Goal: Check status

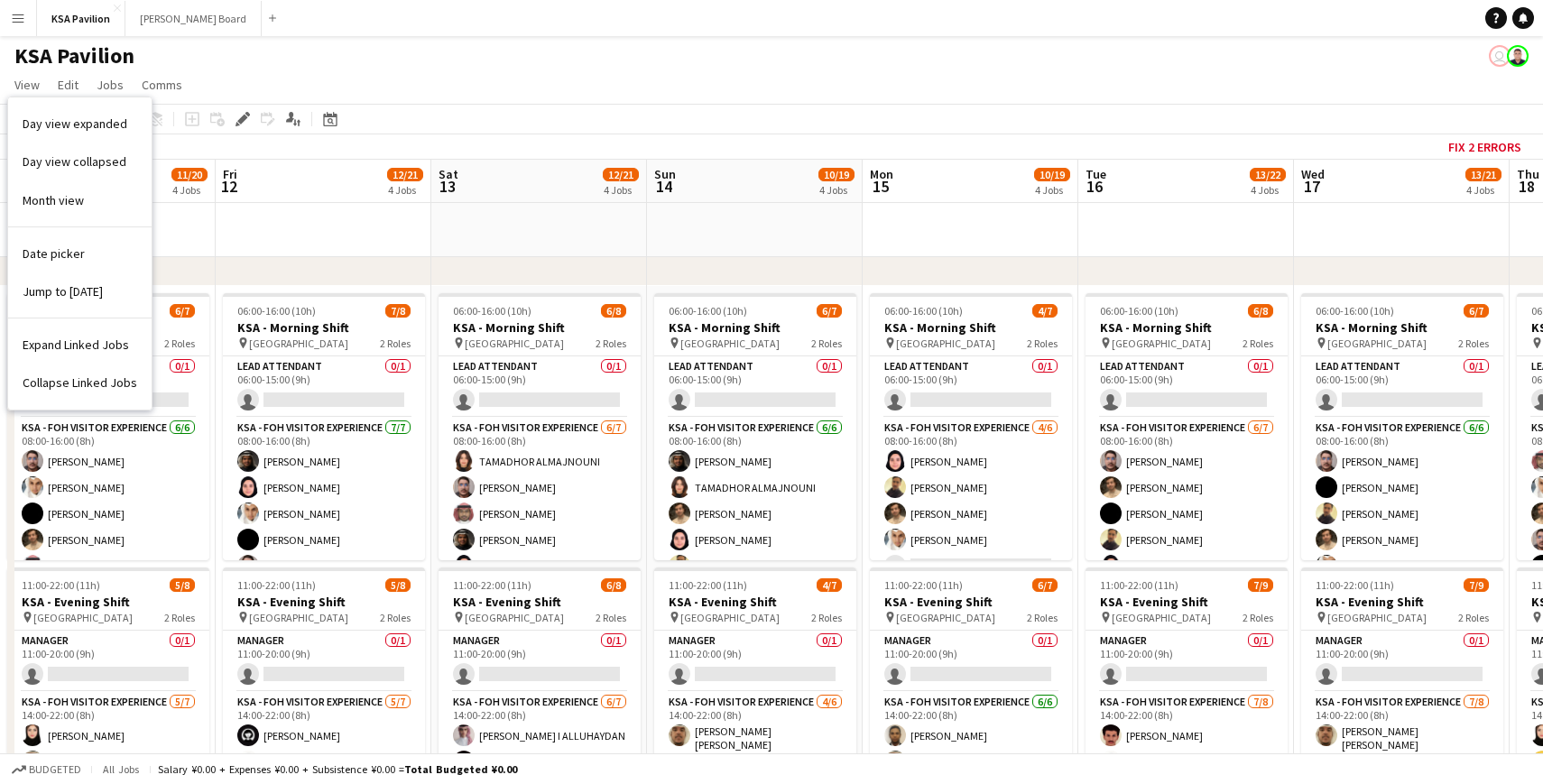
scroll to position [0, 475]
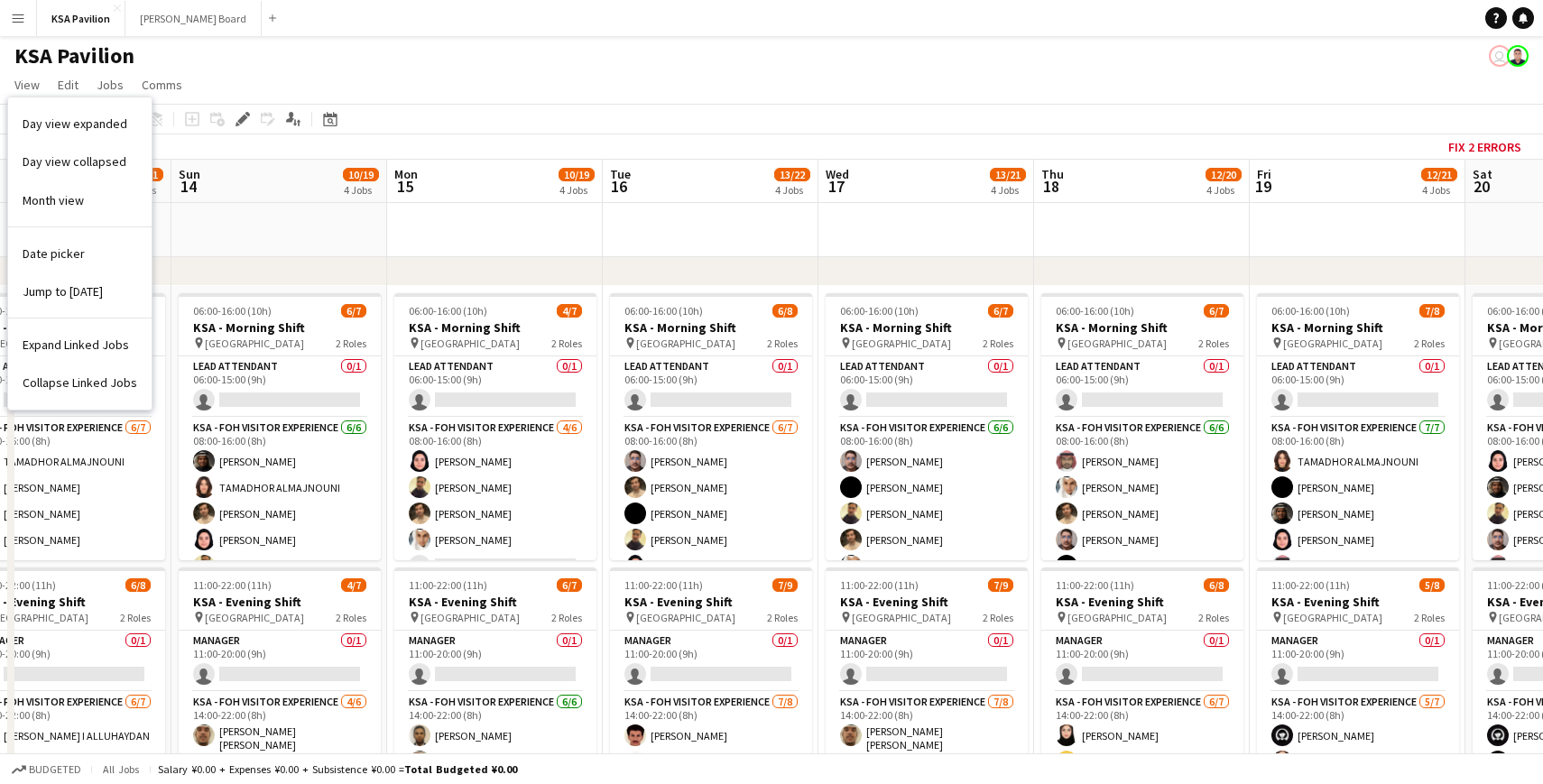
click at [262, 58] on div "KSA Pavilion user" at bounding box center [772, 52] width 1543 height 35
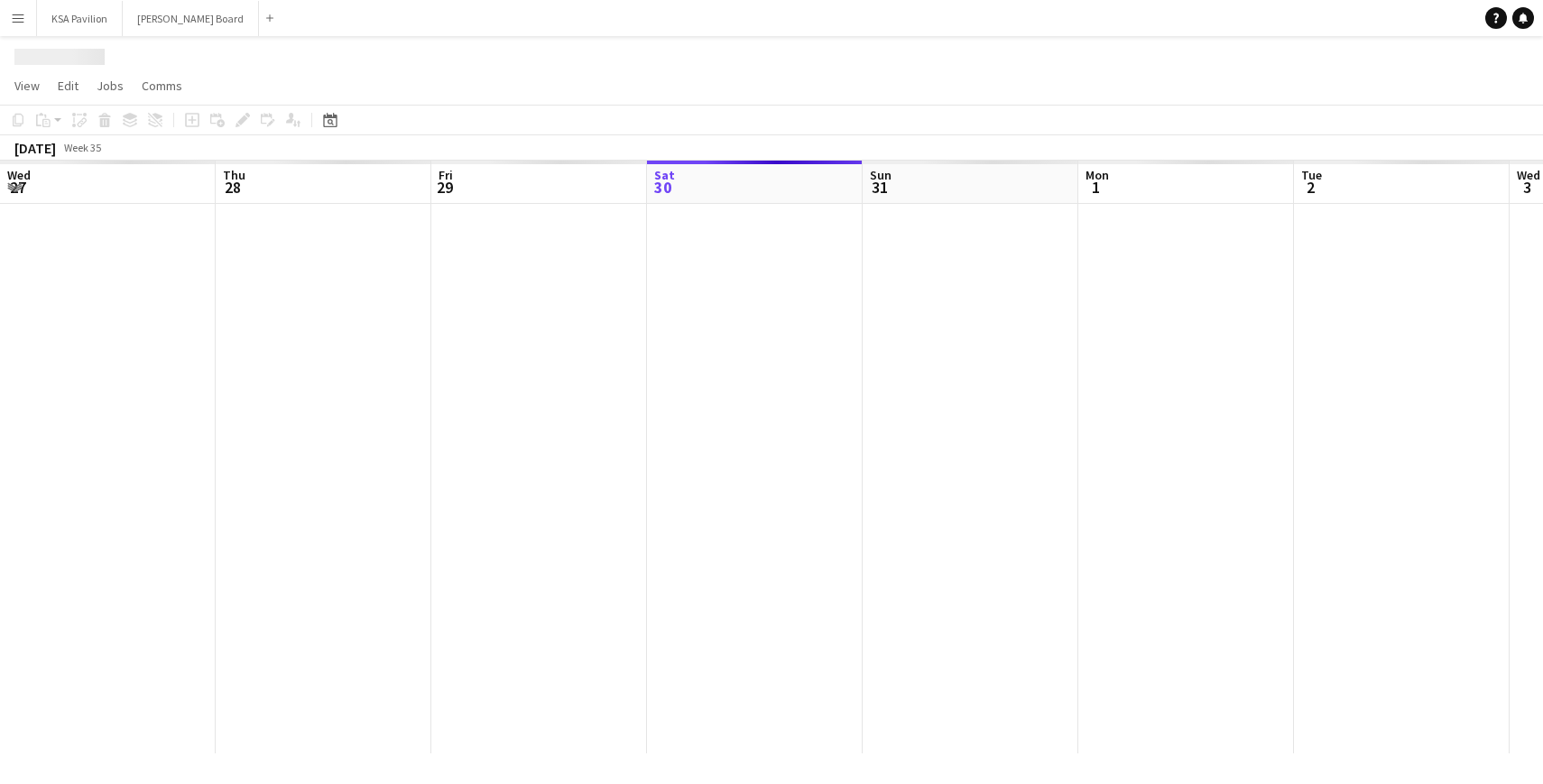
scroll to position [0, 431]
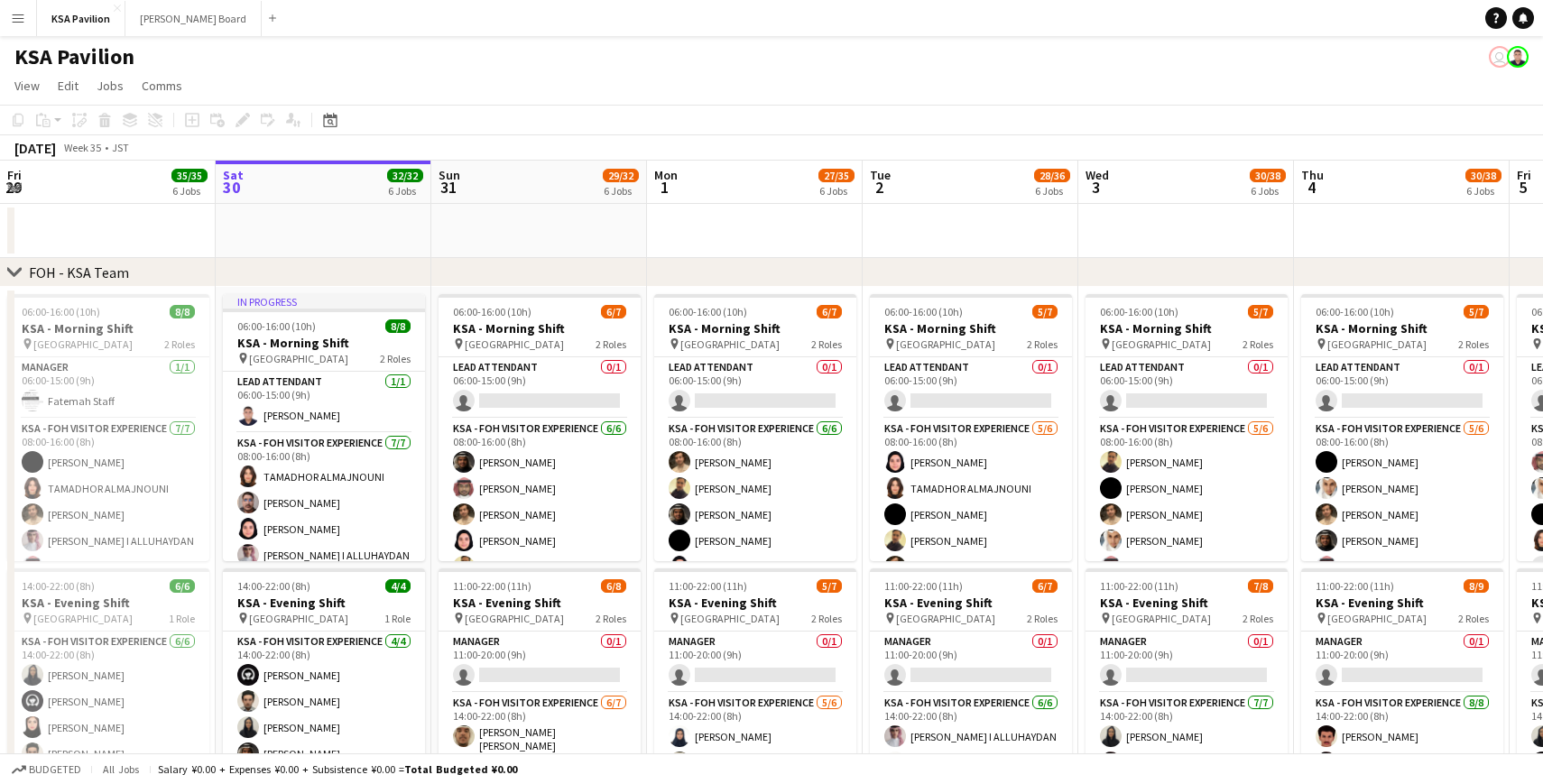
click at [22, 21] on app-icon "Menu" at bounding box center [17, 17] width 14 height 14
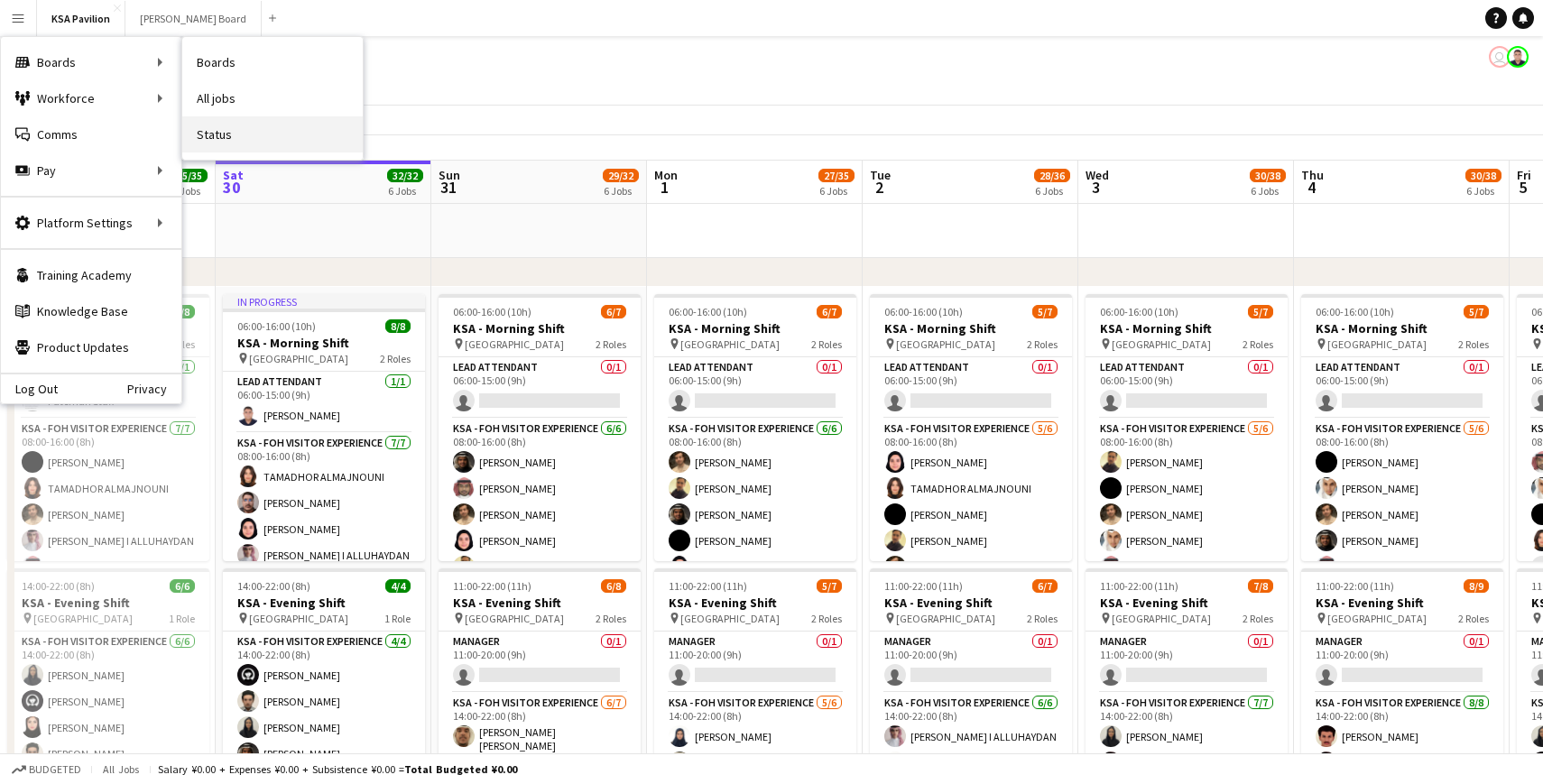
click at [246, 130] on link "Status" at bounding box center [272, 134] width 180 height 36
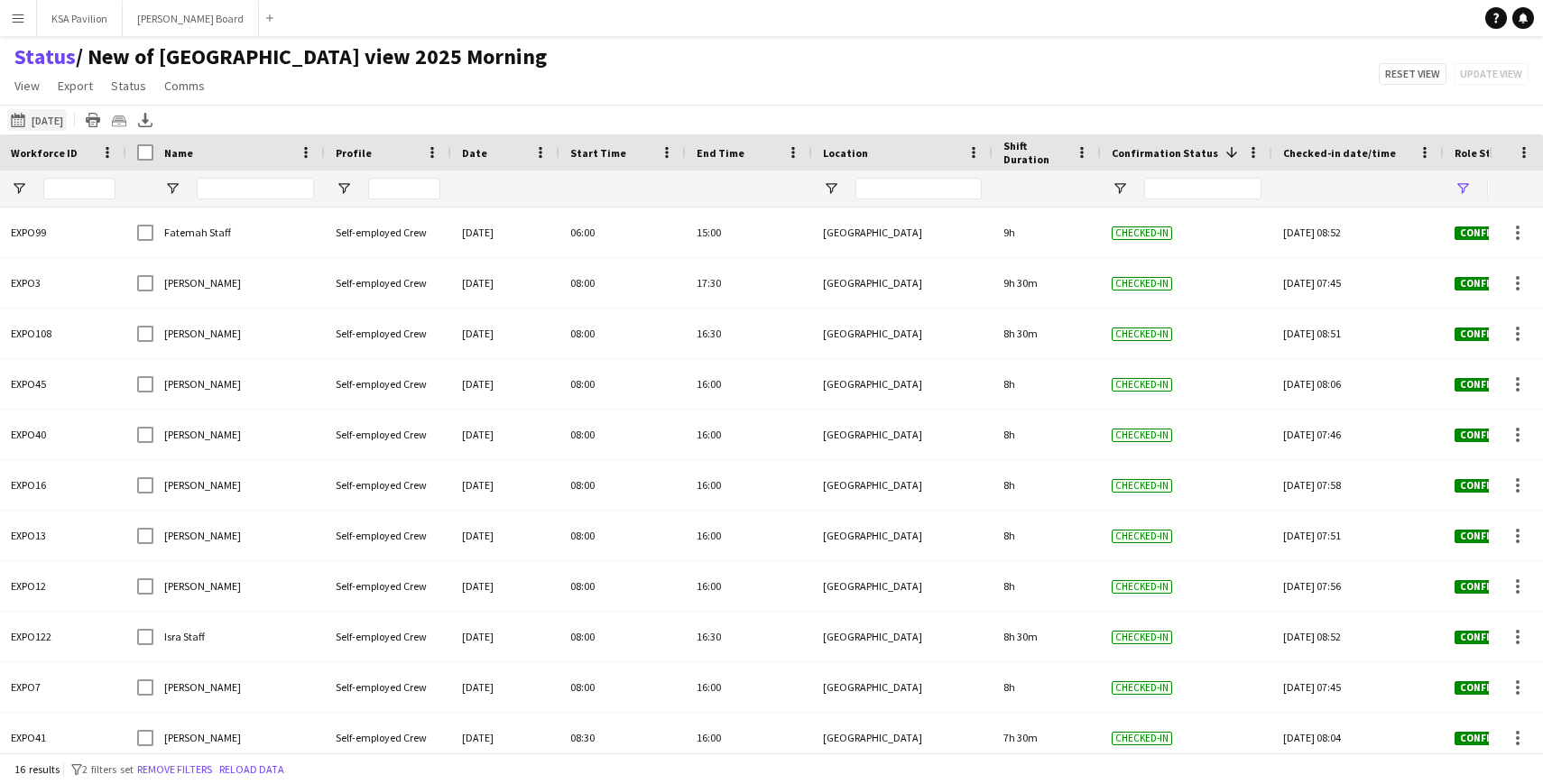
click at [51, 120] on button "[DATE] to [DATE] [DATE]" at bounding box center [37, 120] width 60 height 21
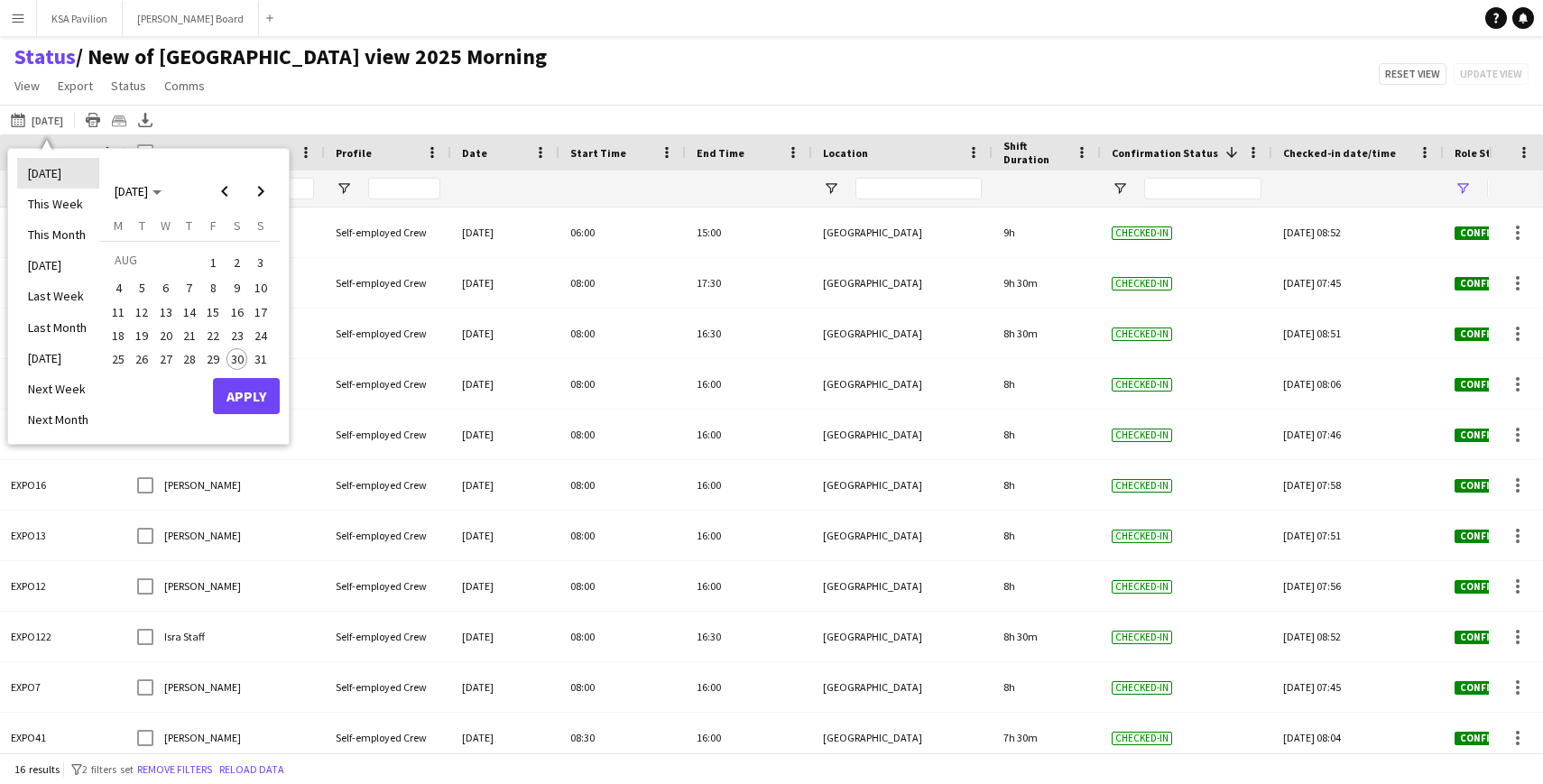
click at [71, 167] on li "[DATE]" at bounding box center [58, 174] width 82 height 31
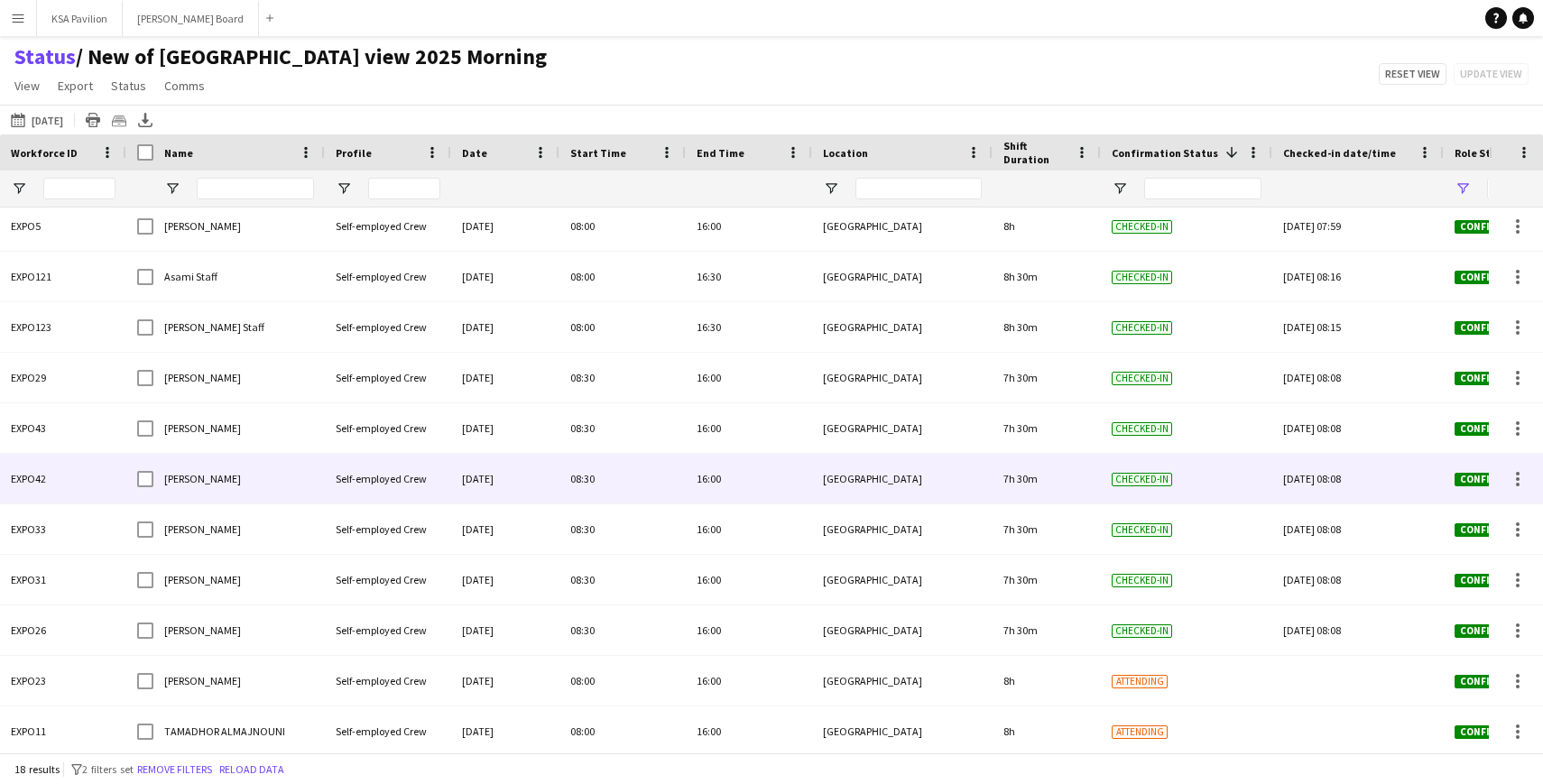
scroll to position [365, 0]
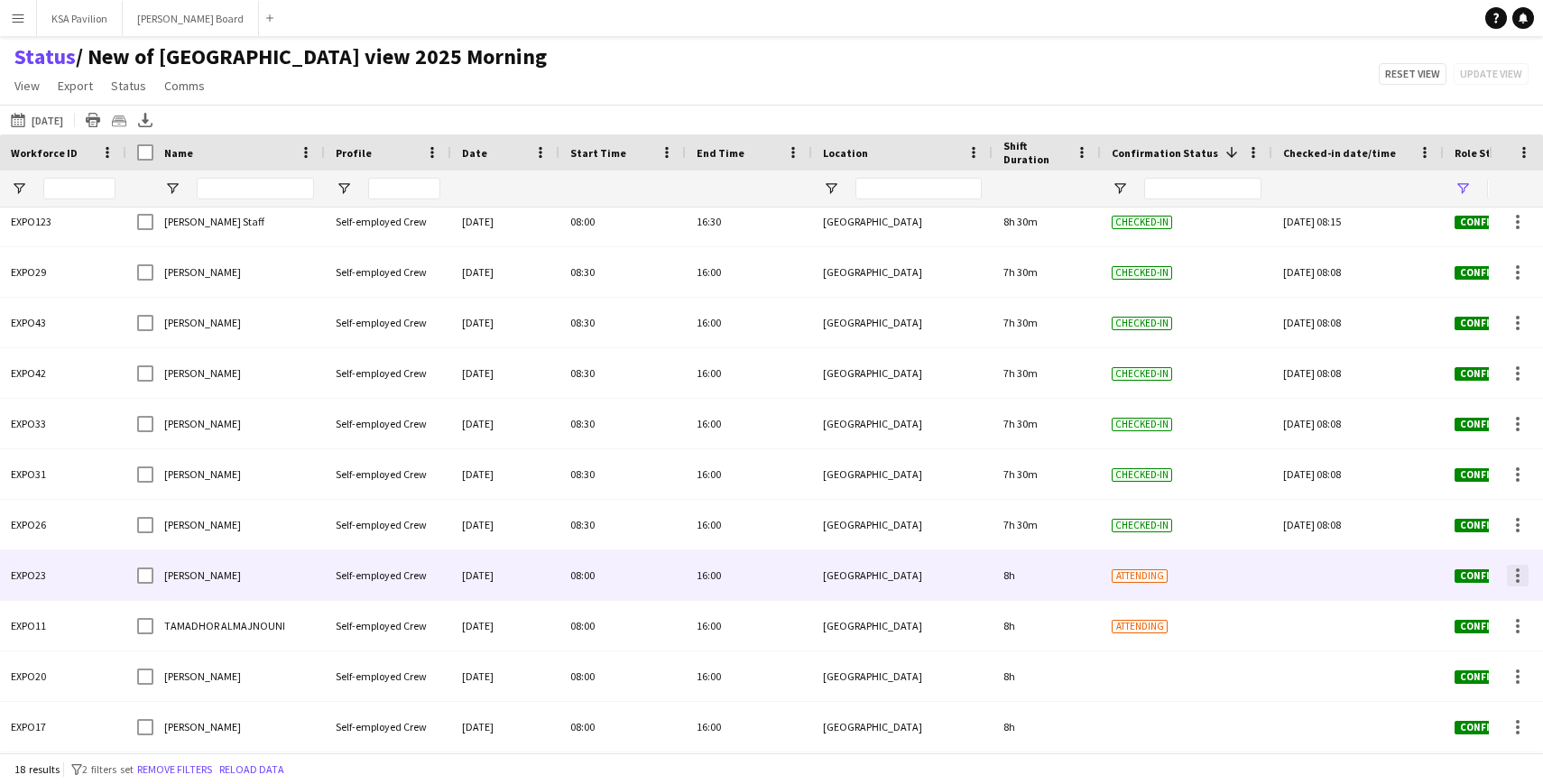
click at [1519, 576] on div at bounding box center [1517, 576] width 21 height 21
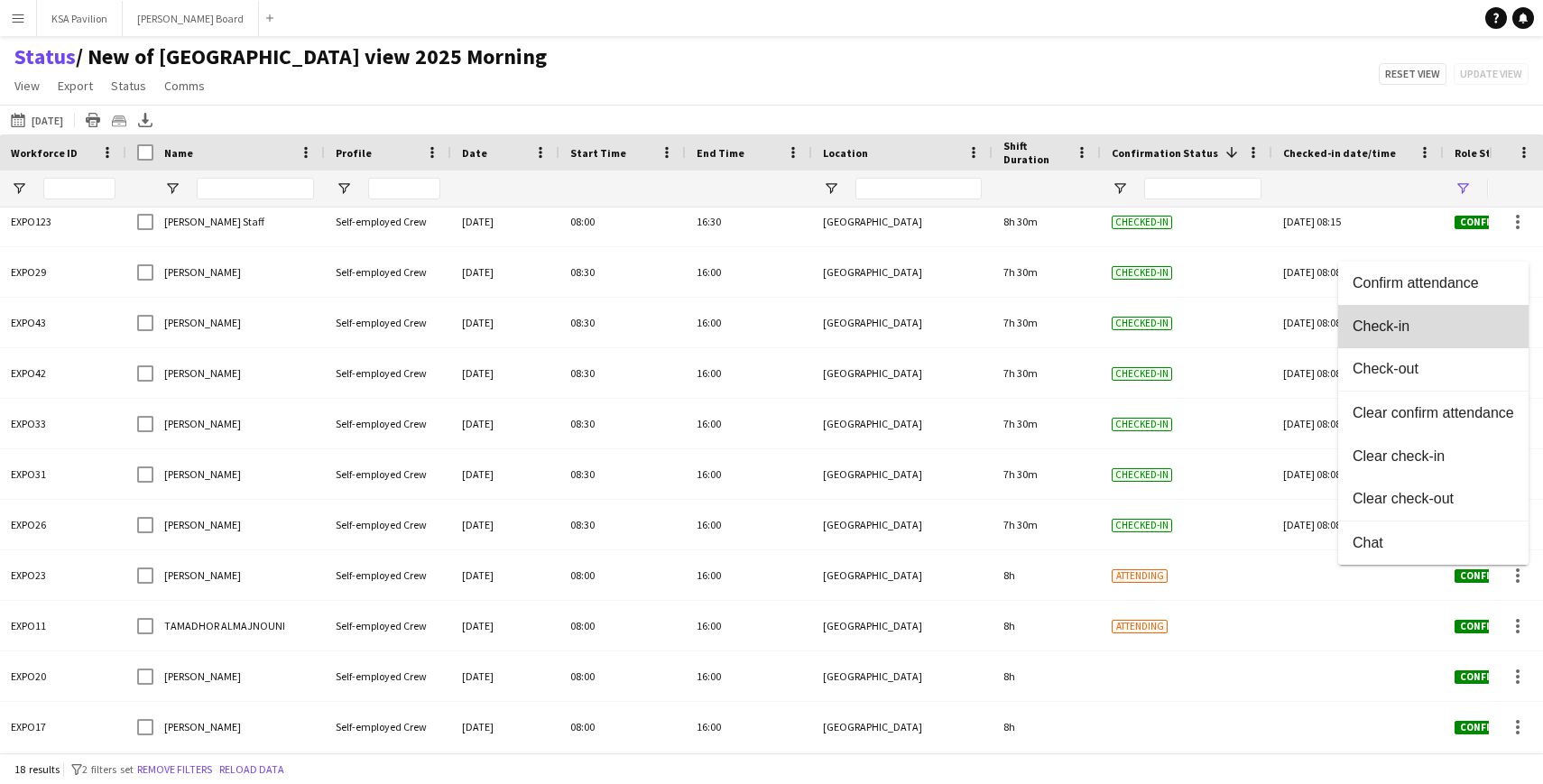
click at [1375, 325] on span "Check-in" at bounding box center [1432, 326] width 161 height 16
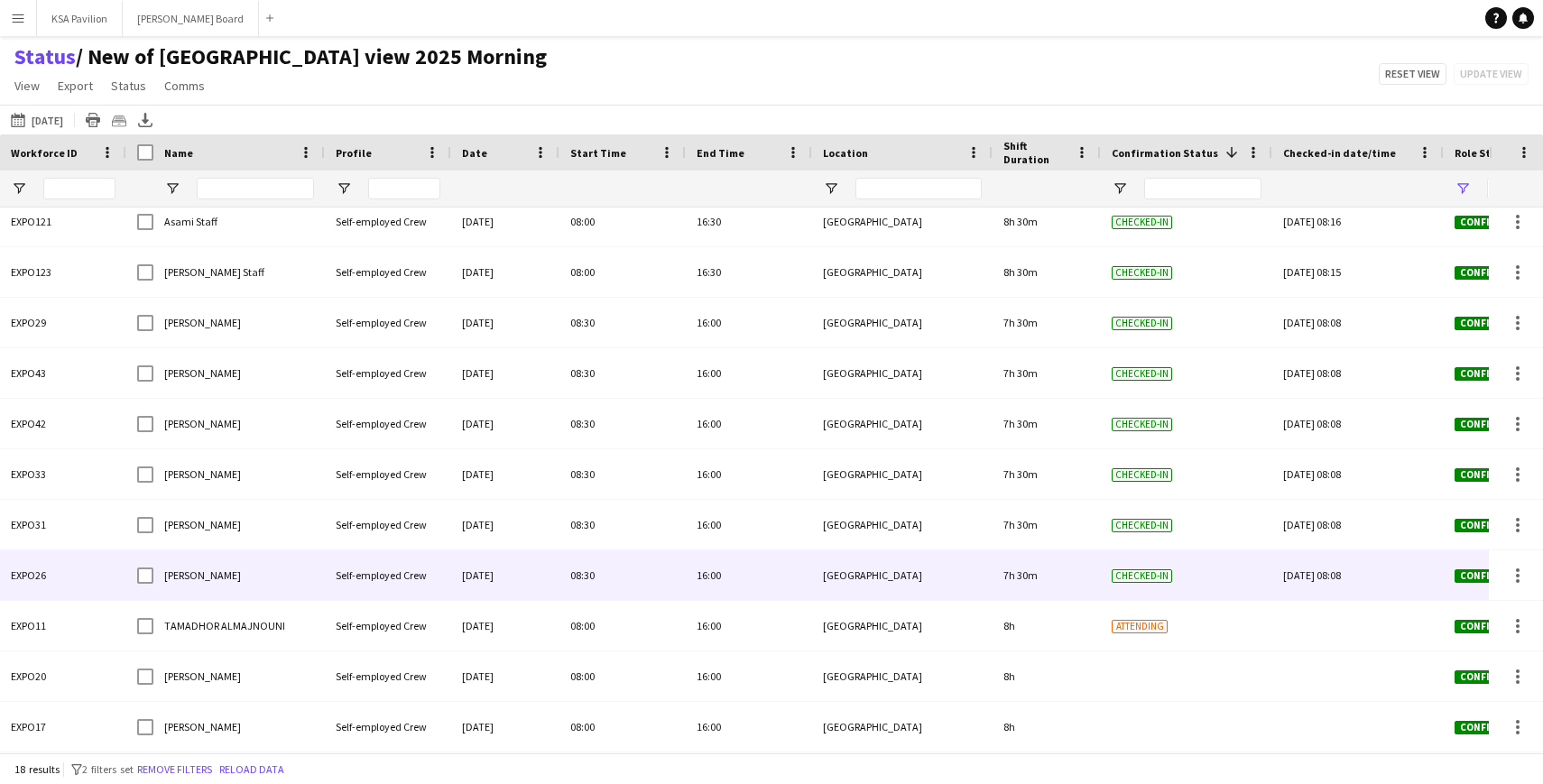
scroll to position [0, 0]
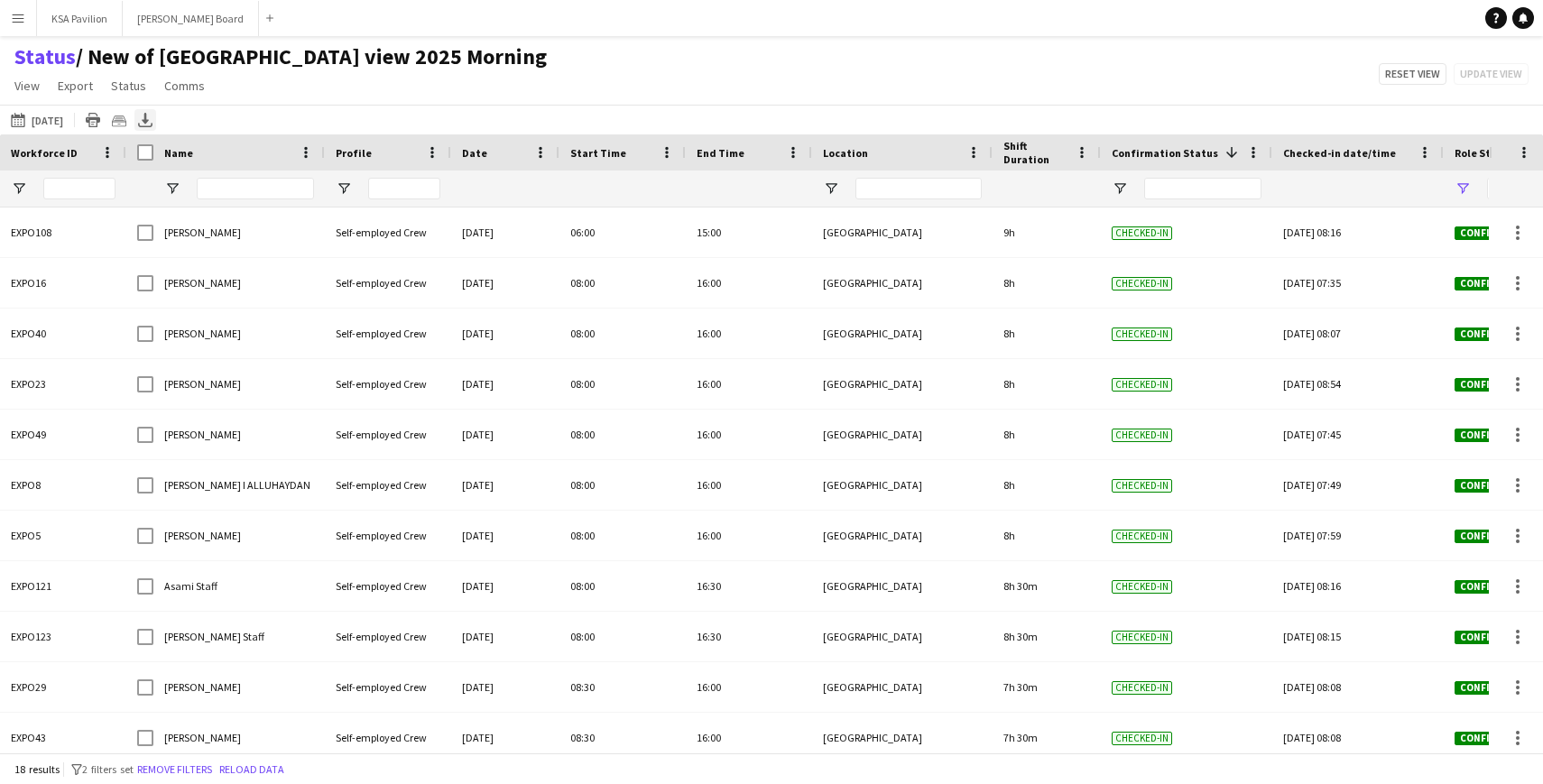
click at [142, 118] on icon "Export XLSX" at bounding box center [145, 120] width 14 height 14
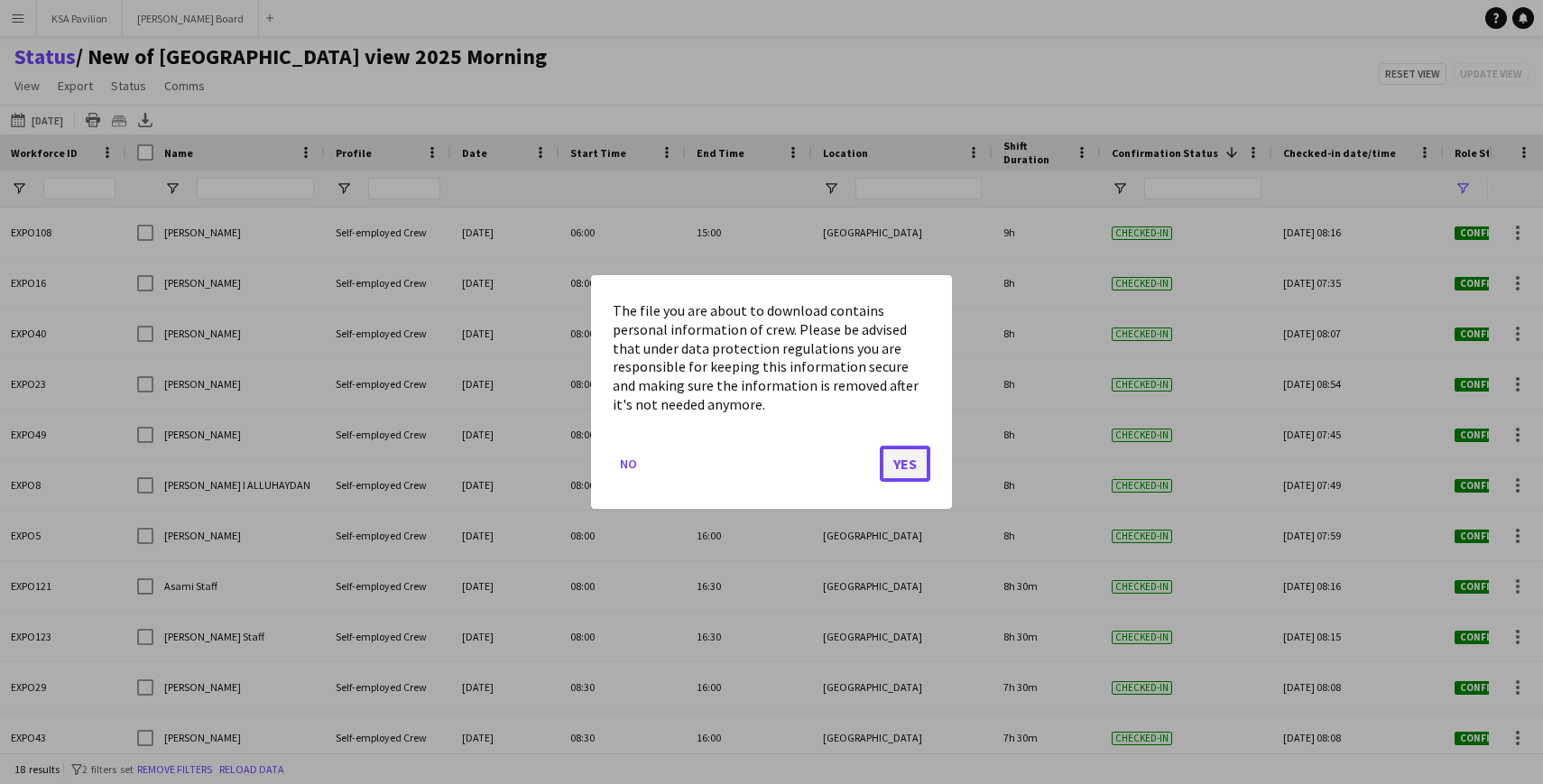
click at [896, 463] on button "Yes" at bounding box center [905, 463] width 50 height 36
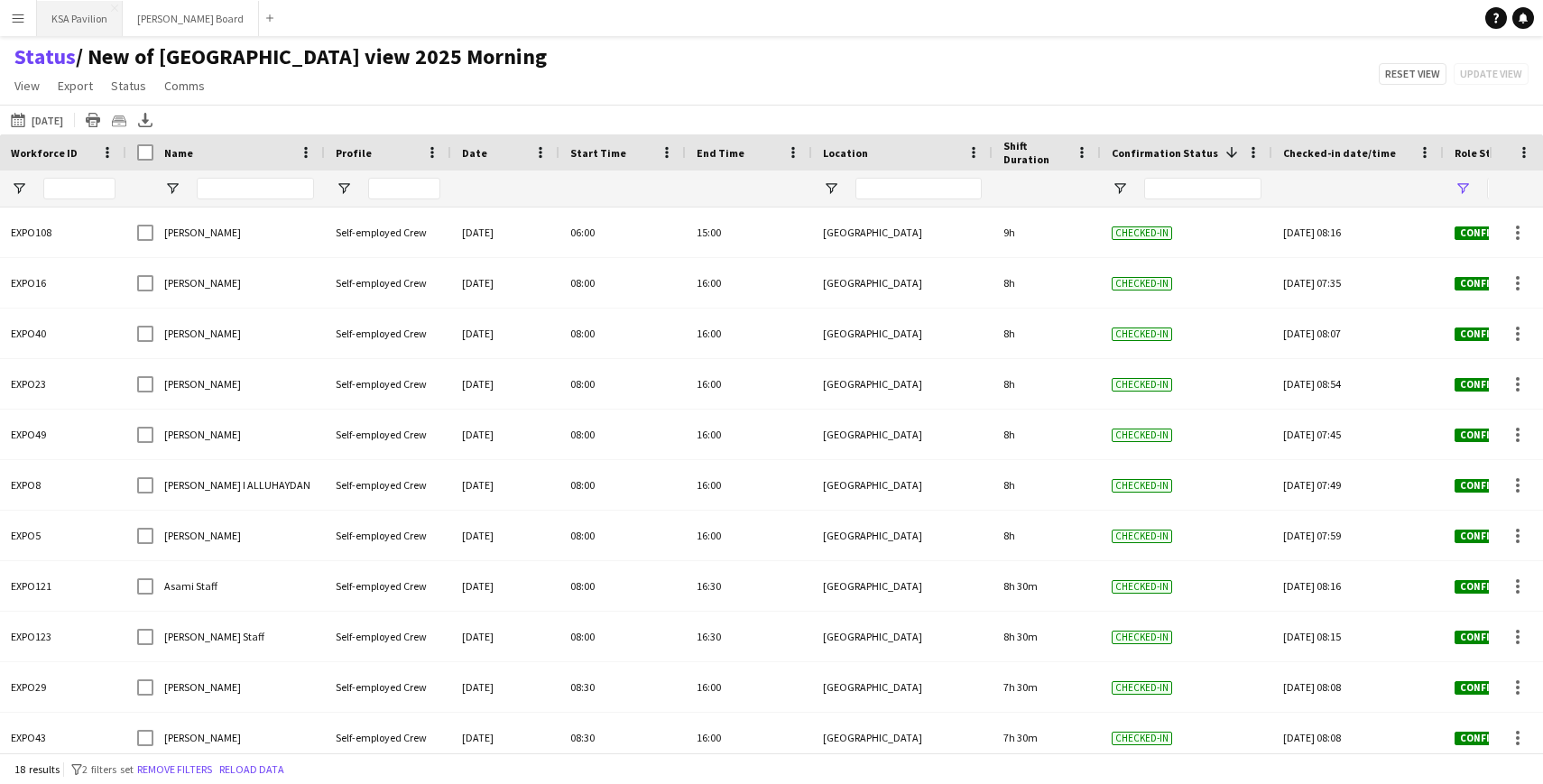
click at [68, 7] on button "KSA Pavilion Close" at bounding box center [79, 18] width 86 height 35
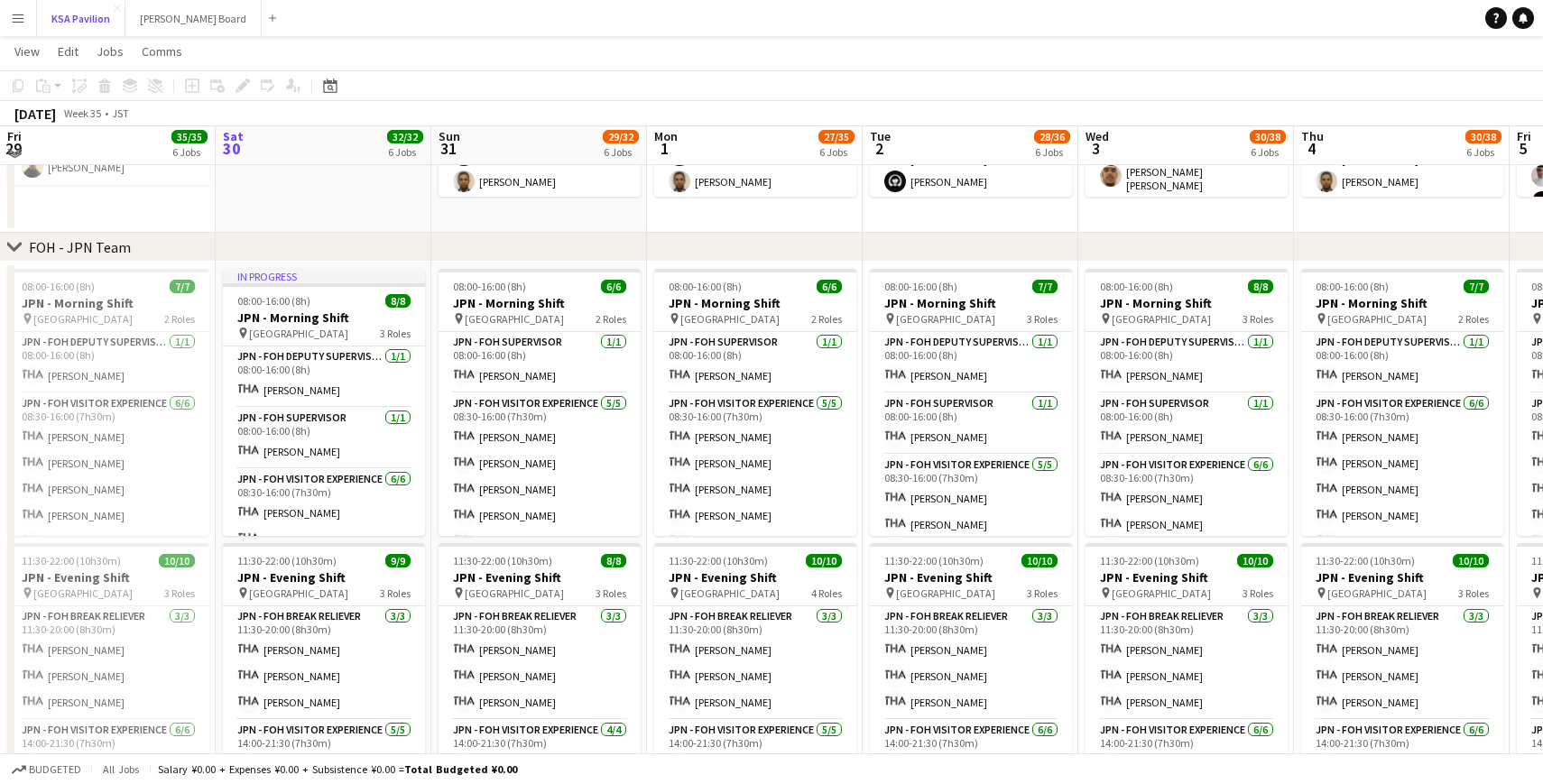
scroll to position [633, 0]
